Goal: Transaction & Acquisition: Purchase product/service

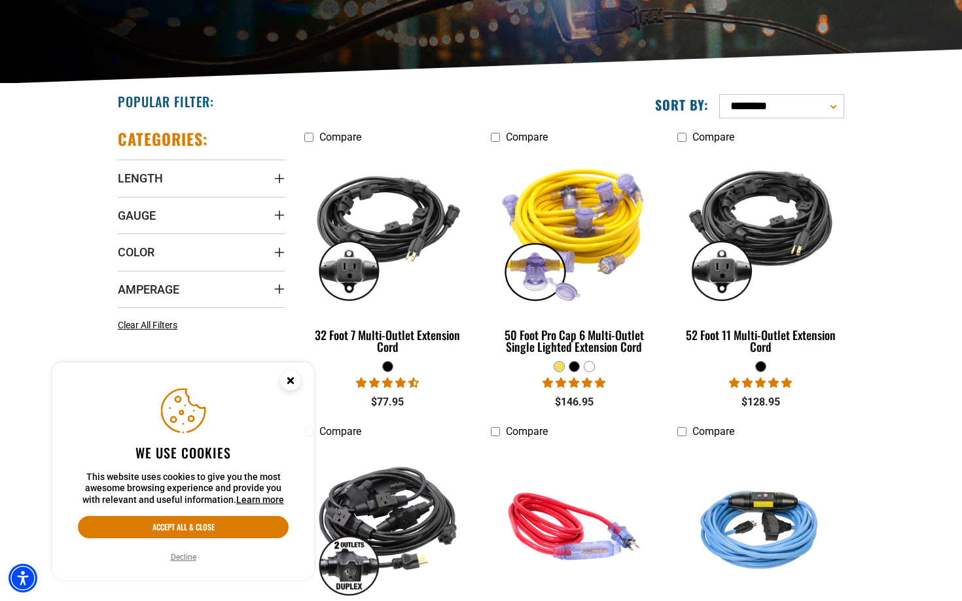
scroll to position [249, 0]
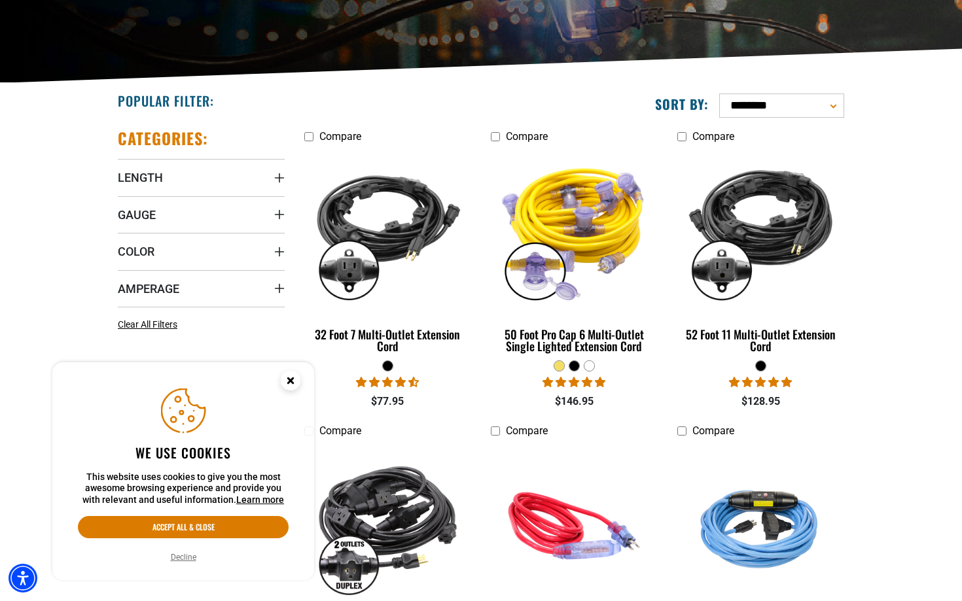
click at [294, 378] on circle "Close this option" at bounding box center [291, 381] width 20 height 20
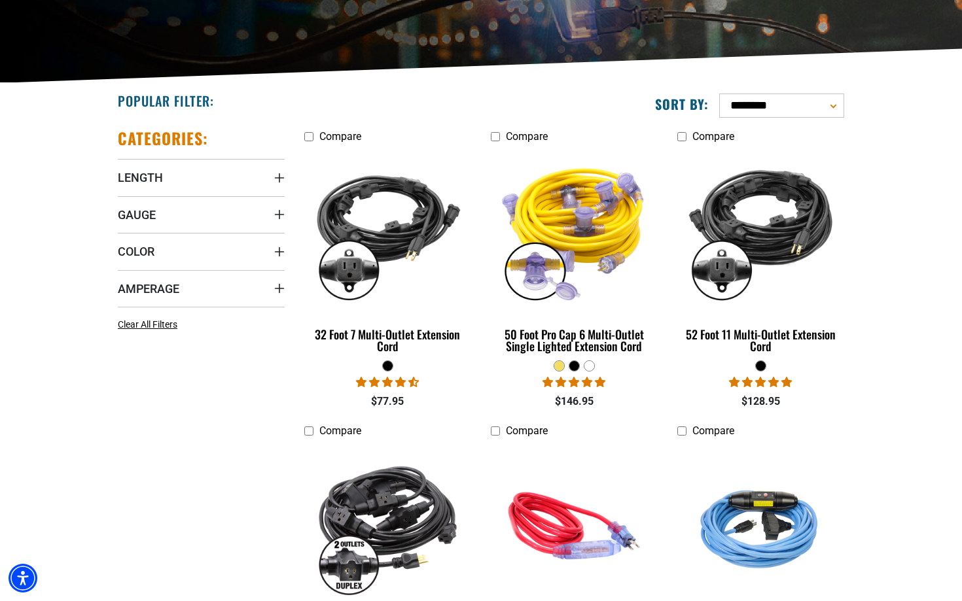
click at [593, 368] on div at bounding box center [589, 366] width 10 height 10
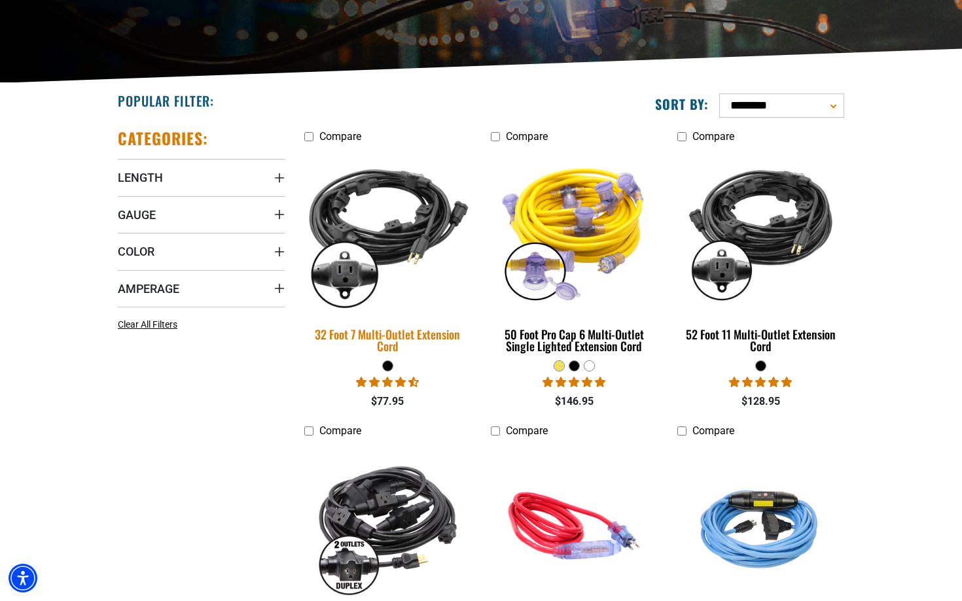
click at [373, 241] on img at bounding box center [387, 231] width 183 height 168
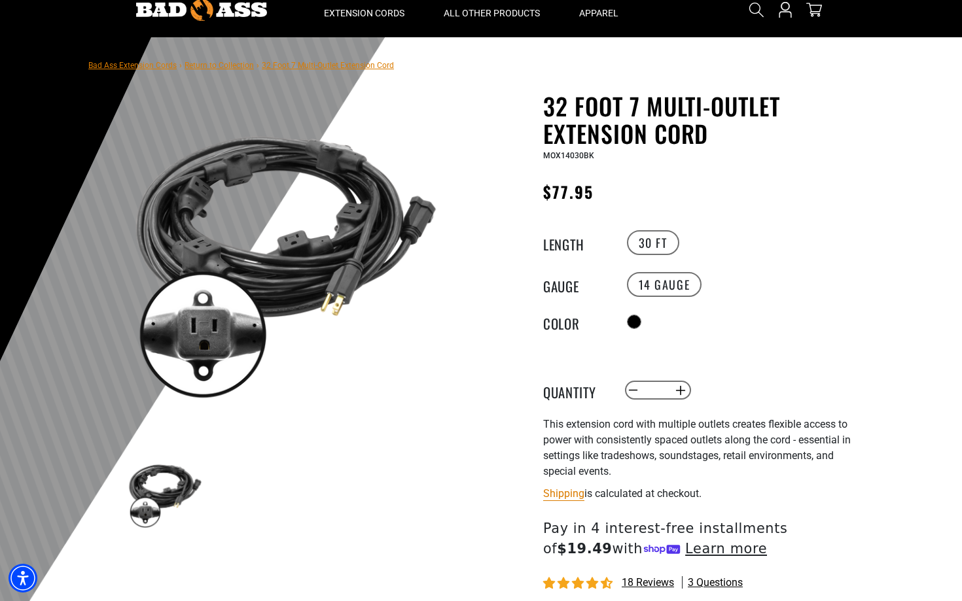
scroll to position [52, 0]
